Goal: Communication & Community: Participate in discussion

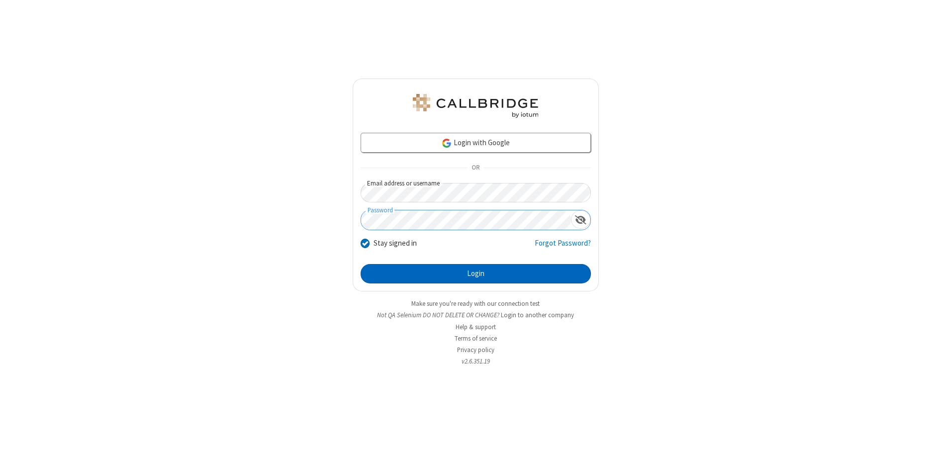
click at [476, 274] on button "Login" at bounding box center [476, 274] width 230 height 20
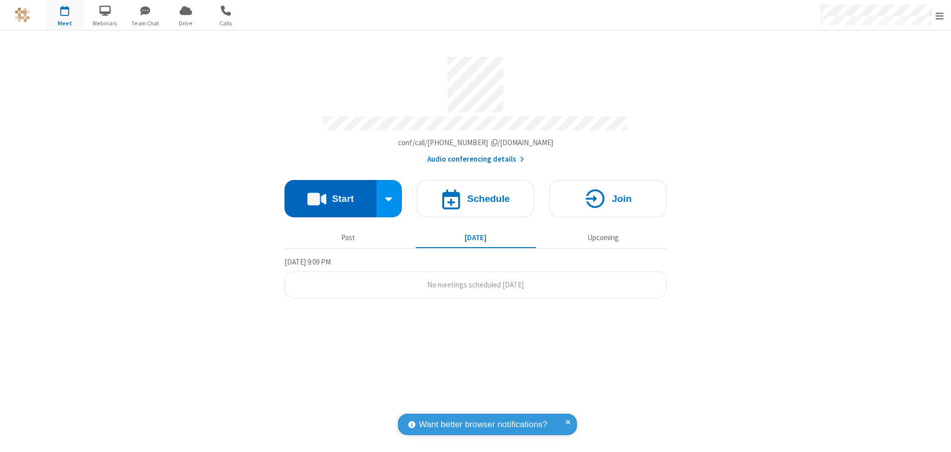
click at [330, 195] on button "Start" at bounding box center [331, 198] width 92 height 37
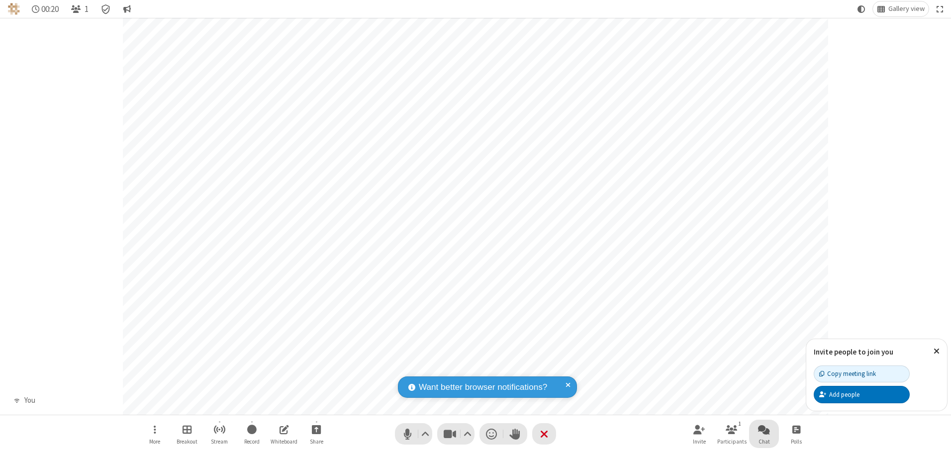
click at [764, 429] on span "Open chat" at bounding box center [764, 429] width 12 height 12
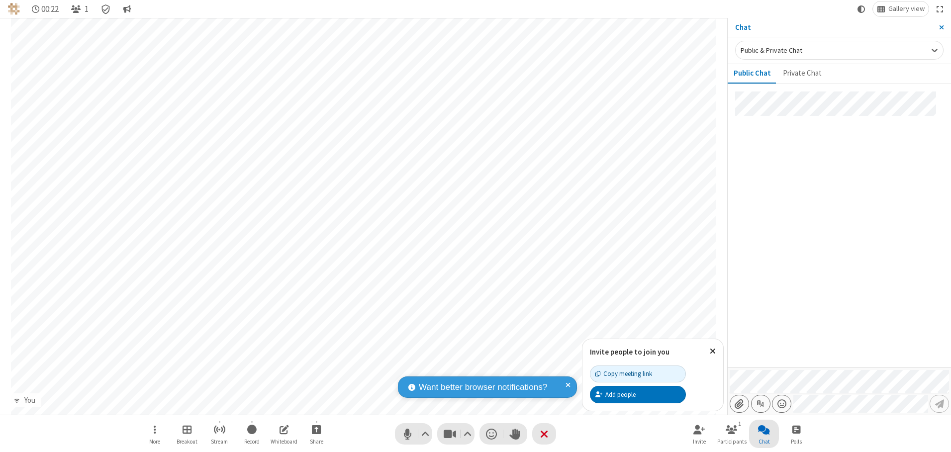
type input "C:\fakepath\doc_test.docx"
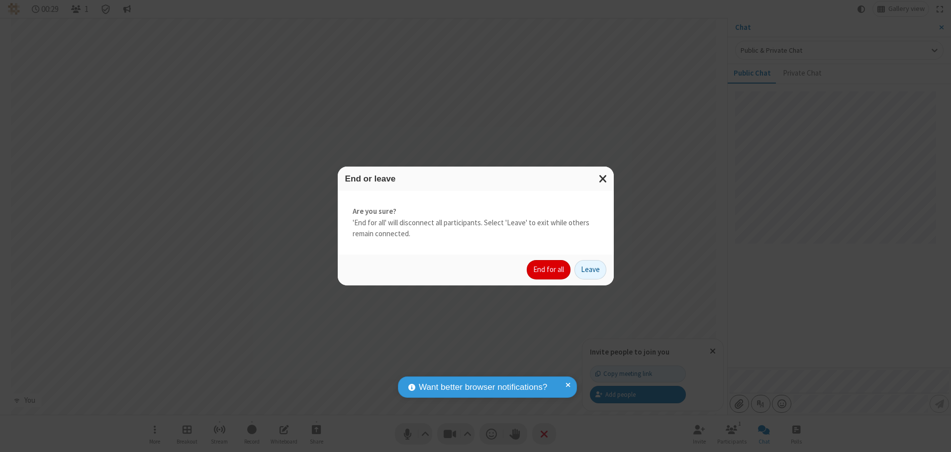
click at [549, 270] on button "End for all" at bounding box center [549, 270] width 44 height 20
